Goal: Transaction & Acquisition: Purchase product/service

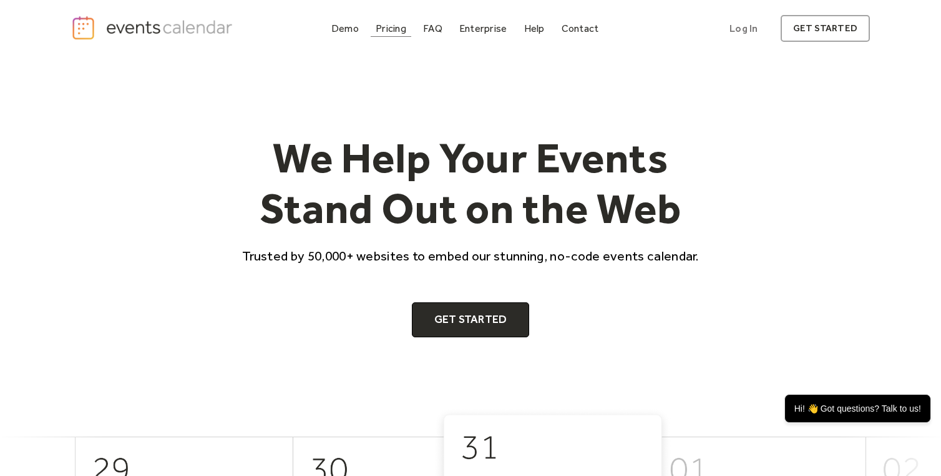
click at [397, 35] on link "Pricing" at bounding box center [391, 28] width 41 height 17
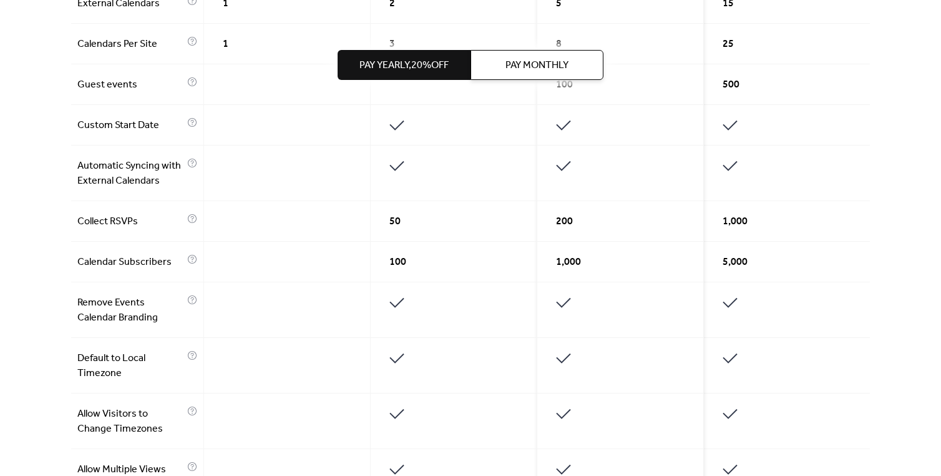
scroll to position [580, 0]
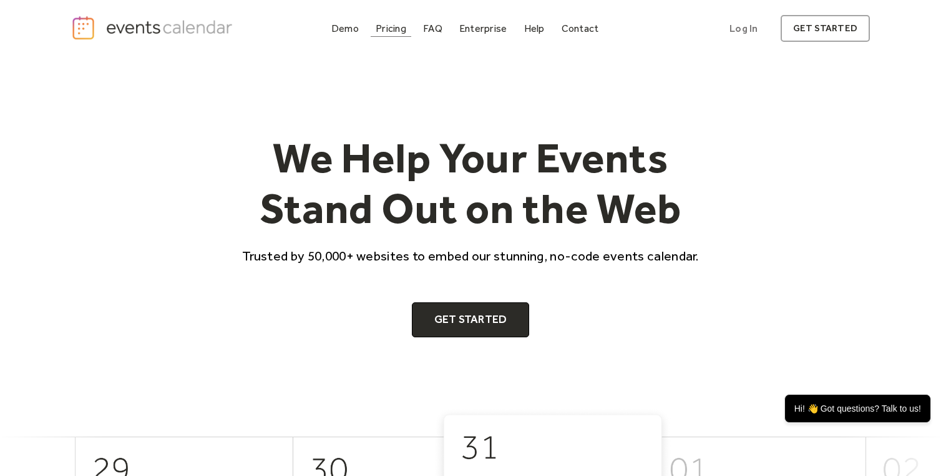
click at [394, 26] on div "Pricing" at bounding box center [391, 28] width 31 height 7
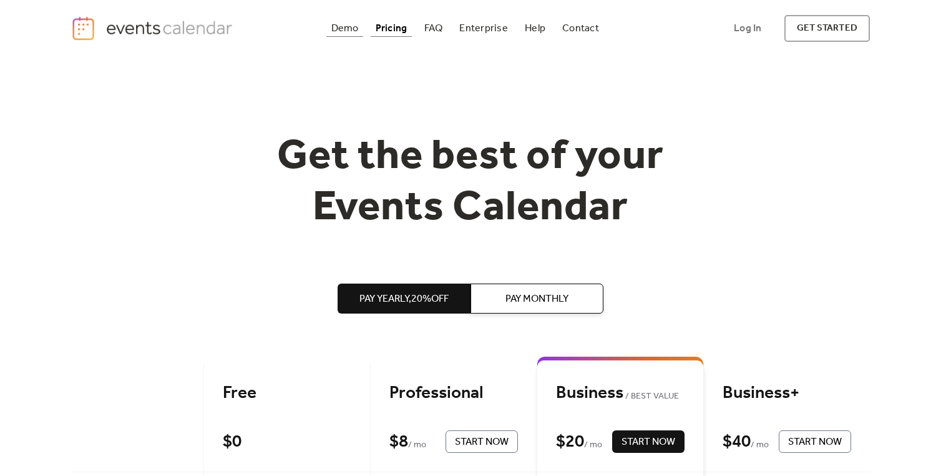
click at [349, 26] on div "Demo" at bounding box center [344, 28] width 27 height 7
click at [441, 25] on div "FAQ" at bounding box center [433, 28] width 19 height 7
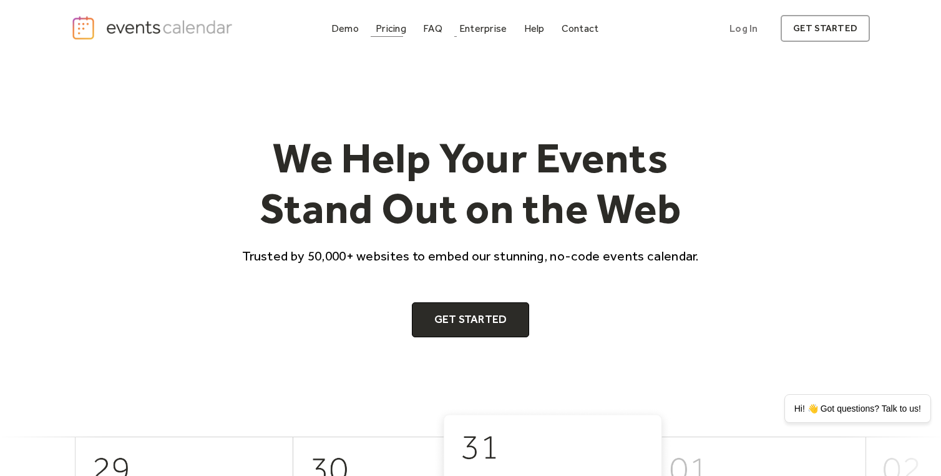
click at [395, 36] on link "Pricing" at bounding box center [391, 28] width 41 height 17
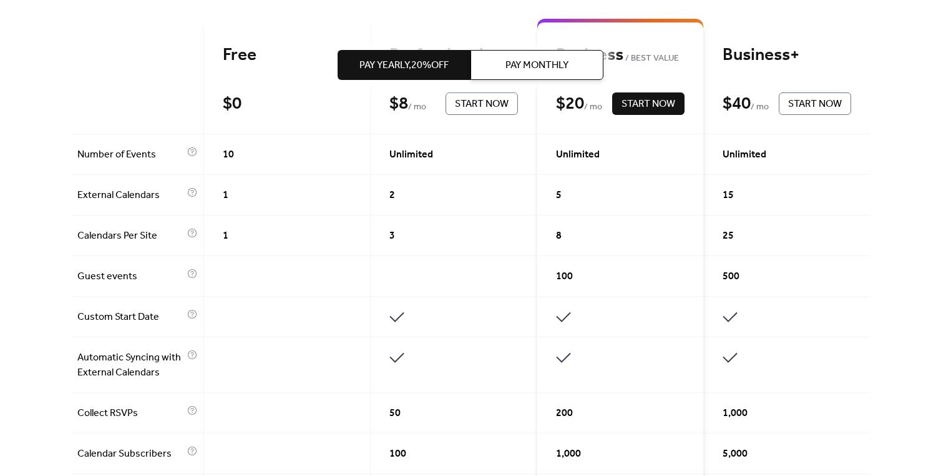
scroll to position [282, 0]
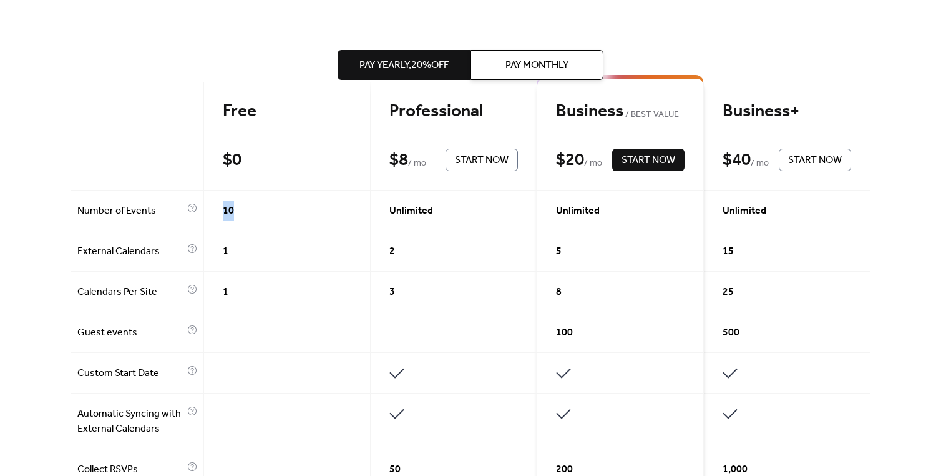
drag, startPoint x: 220, startPoint y: 214, endPoint x: 316, endPoint y: 214, distance: 96.8
click at [316, 214] on div "10" at bounding box center [287, 210] width 167 height 41
click at [393, 210] on span "Unlimited" at bounding box center [412, 211] width 44 height 15
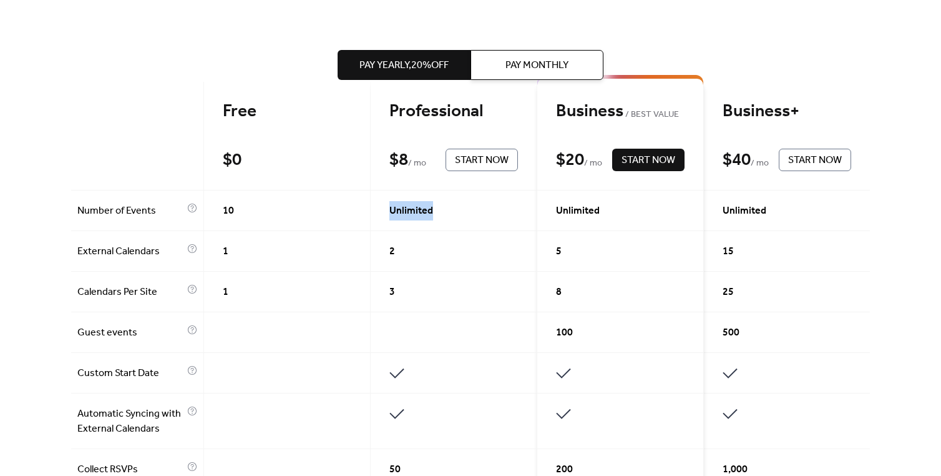
click at [393, 210] on span "Unlimited" at bounding box center [412, 211] width 44 height 15
click at [400, 171] on div "$ 8" at bounding box center [399, 160] width 19 height 22
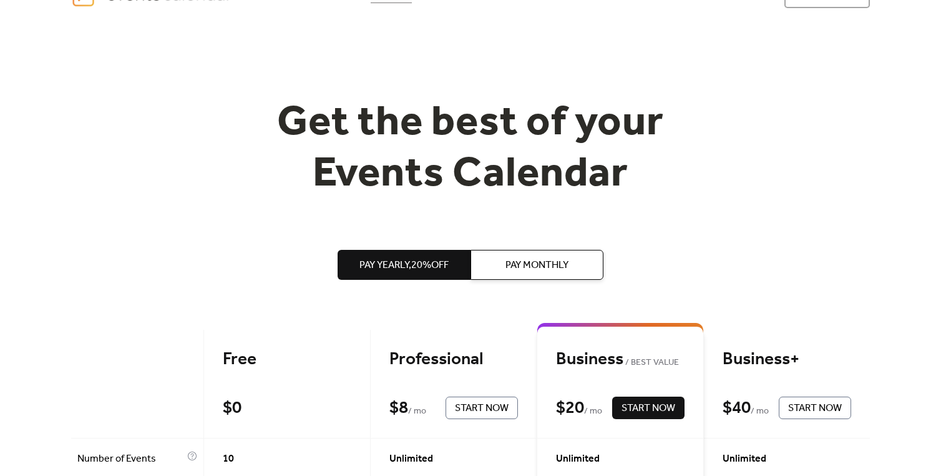
scroll to position [0, 0]
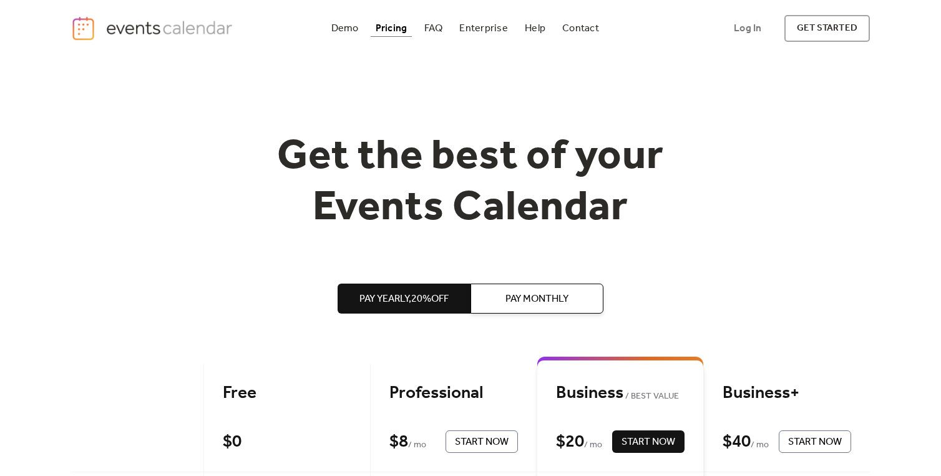
click at [535, 288] on button "Pay Monthly" at bounding box center [537, 298] width 133 height 30
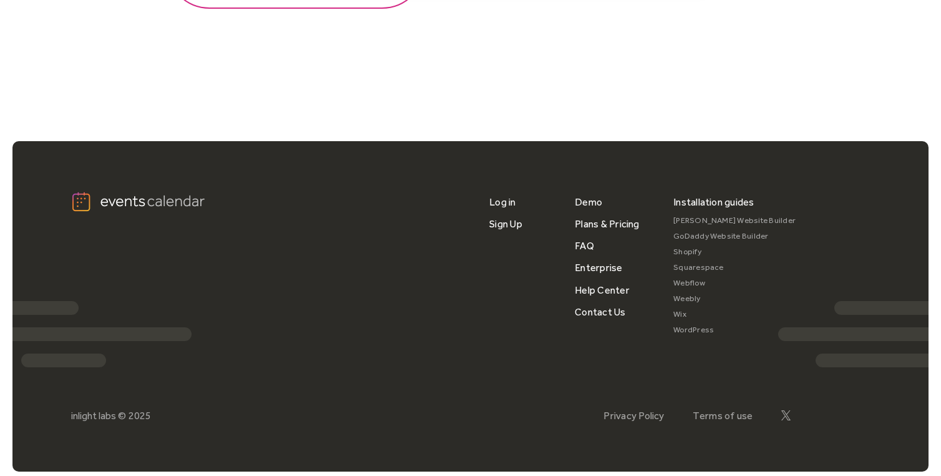
scroll to position [1674, 0]
